Goal: Information Seeking & Learning: Learn about a topic

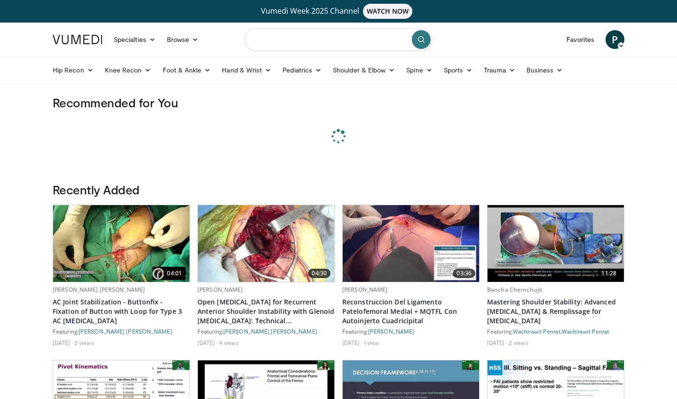
click at [315, 44] on input "Search topics, interventions" at bounding box center [338, 39] width 188 height 23
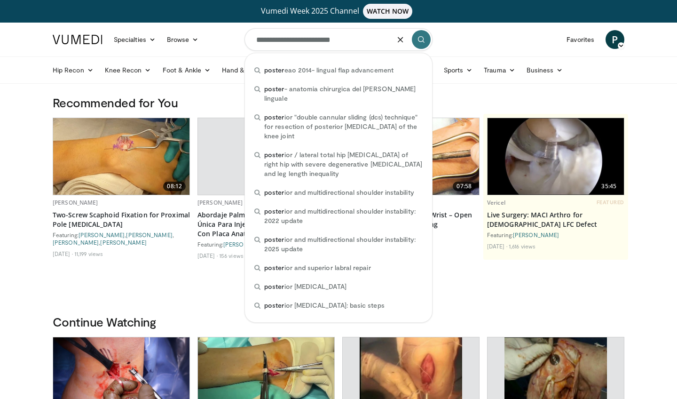
type input "**********"
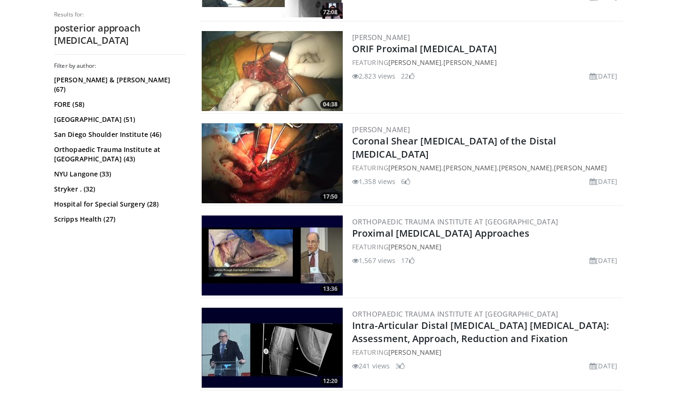
scroll to position [542, 0]
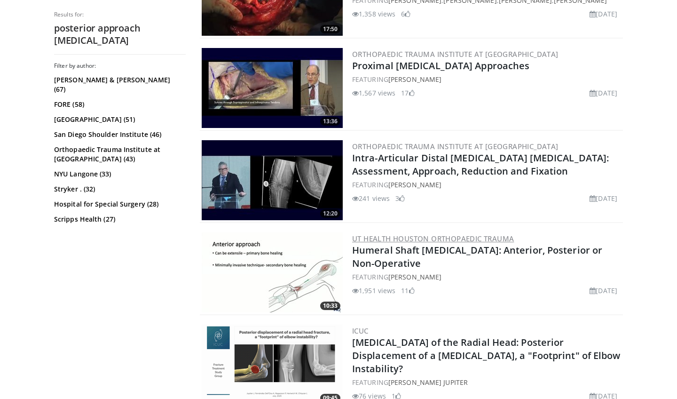
click at [388, 242] on link "UT Health Houston Orthopaedic Trauma" at bounding box center [433, 238] width 162 height 9
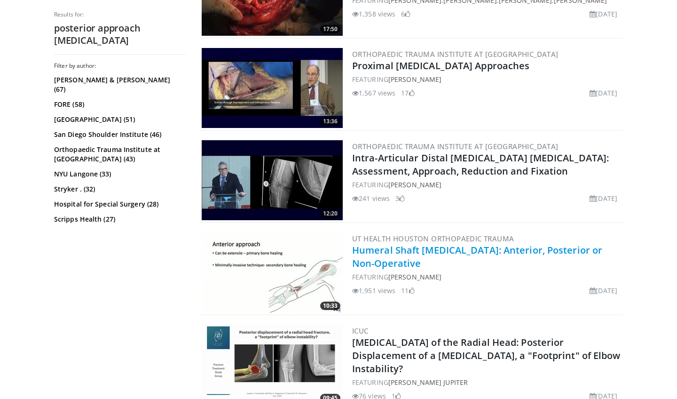
click at [361, 252] on link "Humeral Shaft [MEDICAL_DATA]: Anterior, Posterior or Non-Operative" at bounding box center [477, 257] width 250 height 26
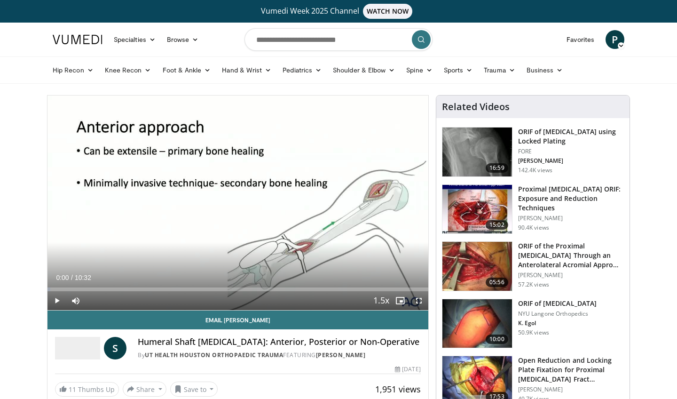
click at [419, 301] on span "Video Player" at bounding box center [419, 300] width 19 height 19
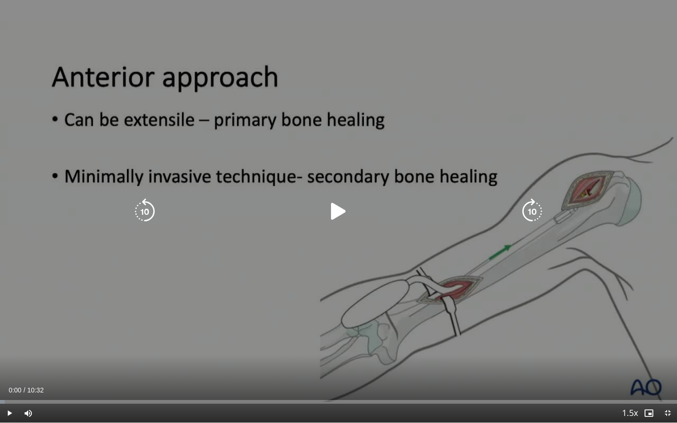
click at [335, 217] on icon "Video Player" at bounding box center [338, 211] width 26 height 26
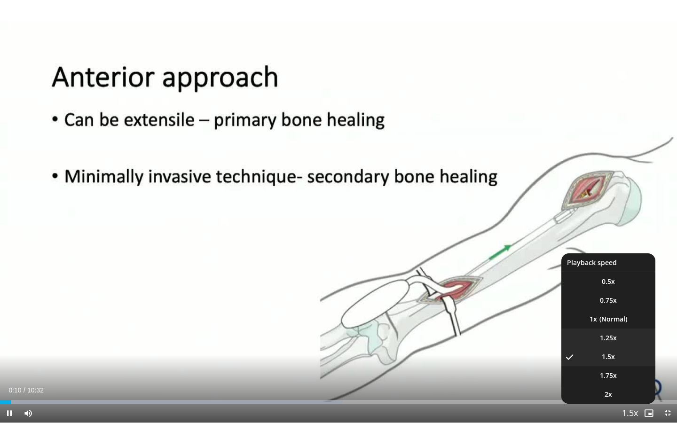
click at [614, 337] on span "1.25x" at bounding box center [608, 337] width 17 height 9
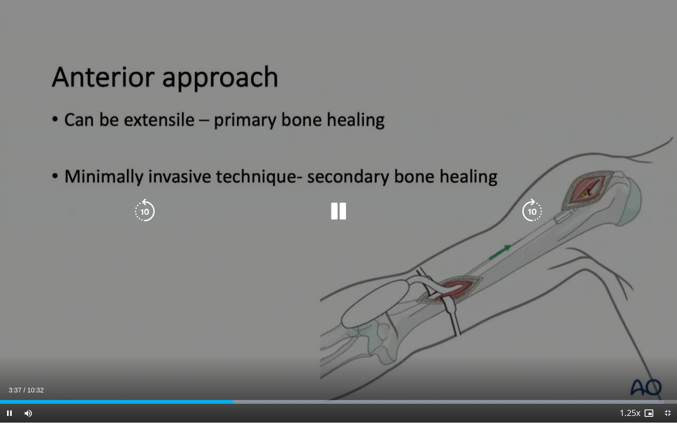
click at [332, 213] on icon "Video Player" at bounding box center [338, 211] width 26 height 26
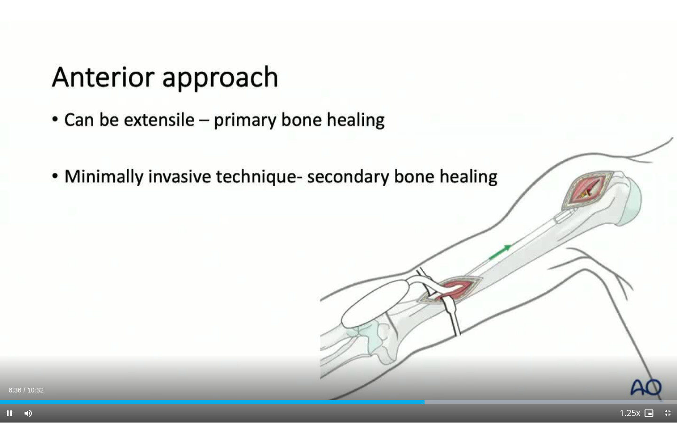
click at [424, 318] on div "10 seconds Tap to unmute" at bounding box center [338, 211] width 677 height 423
